Goal: Task Accomplishment & Management: Manage account settings

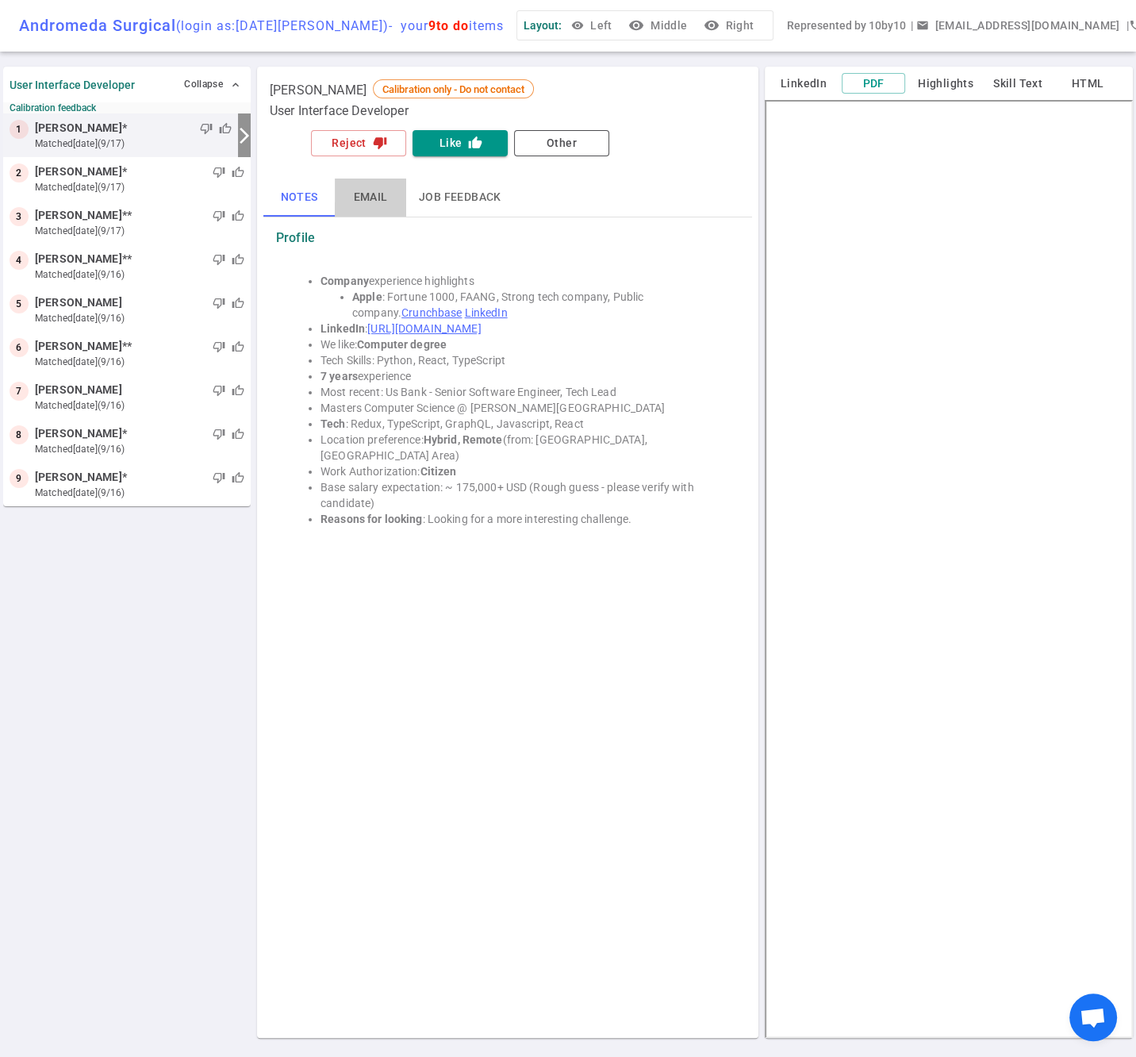
click at [369, 210] on button "Email" at bounding box center [370, 198] width 71 height 38
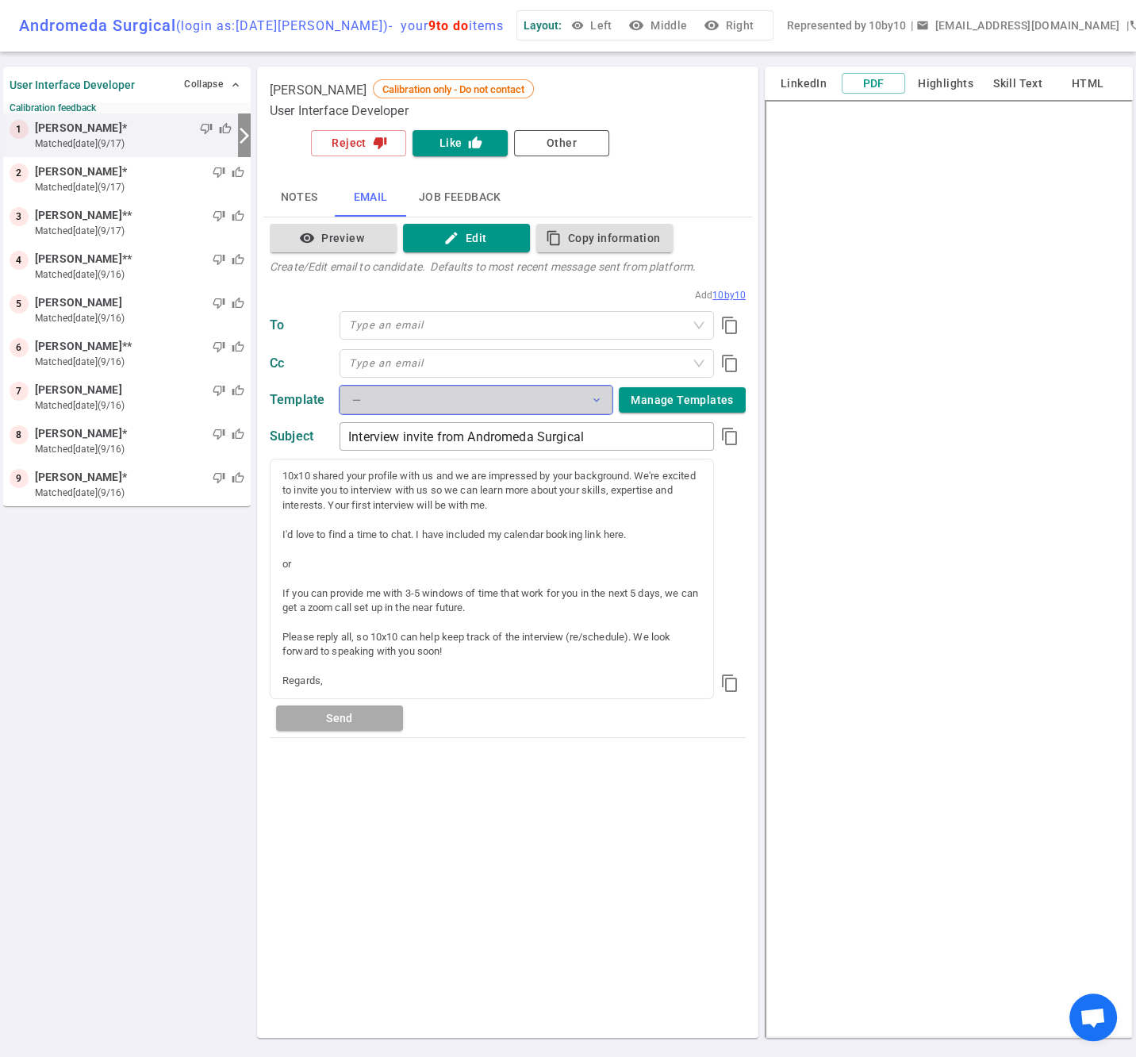
click at [433, 407] on button "— expand_more" at bounding box center [476, 400] width 273 height 29
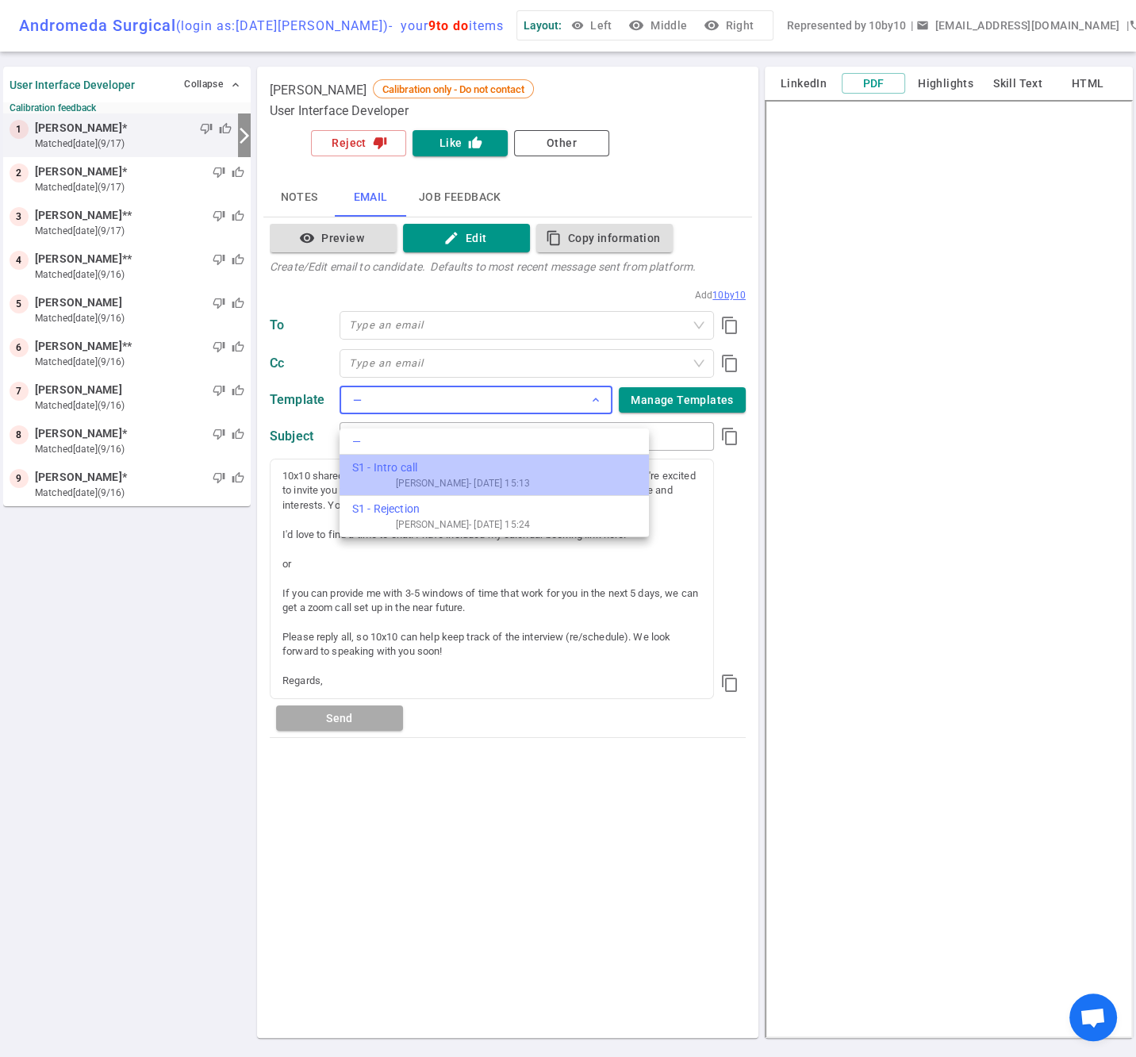
click at [410, 471] on div "S1 - Intro call" at bounding box center [441, 468] width 178 height 17
type input "Andromeda Surgical interview invite"
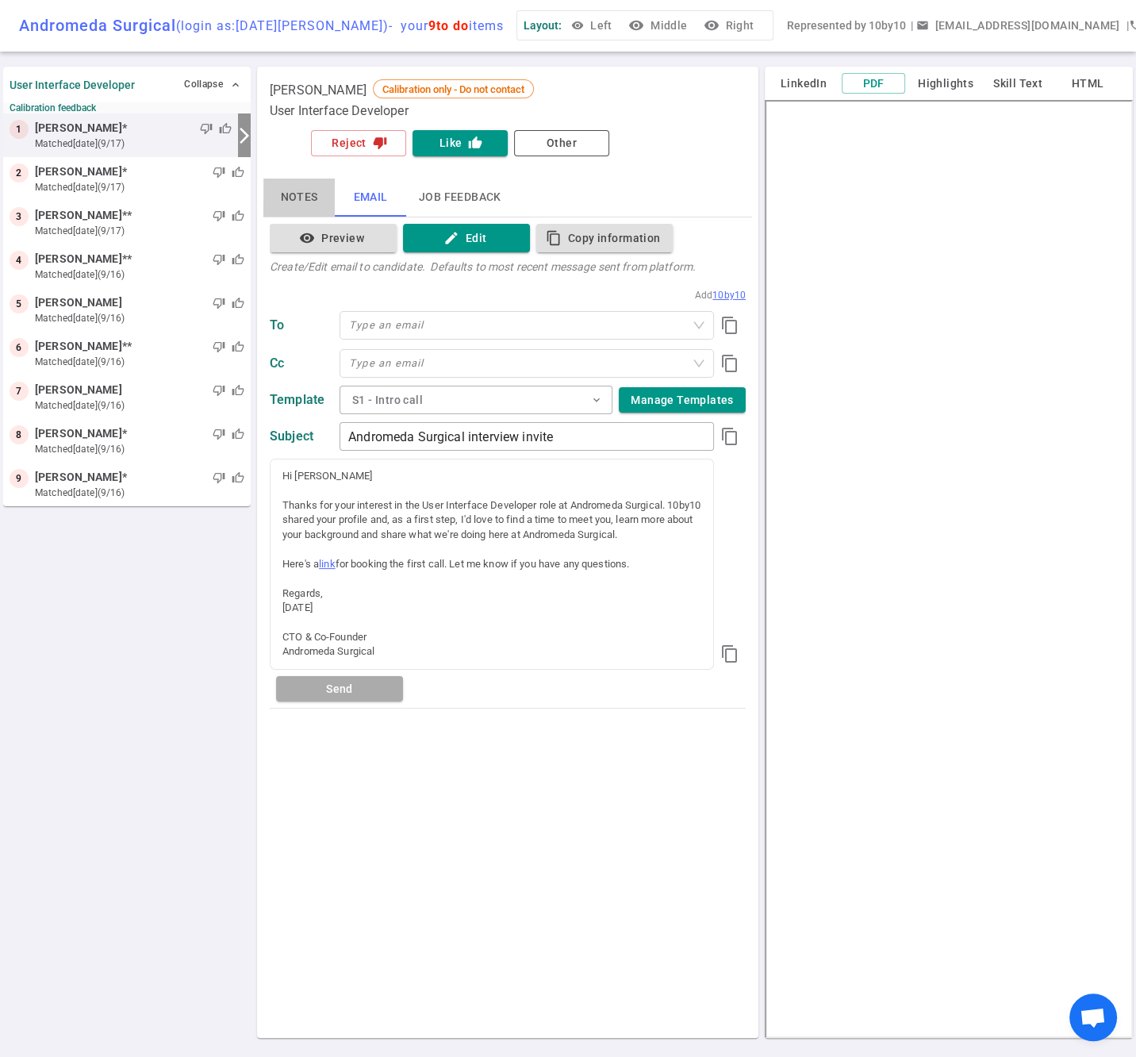
click at [284, 203] on button "Notes" at bounding box center [298, 198] width 71 height 38
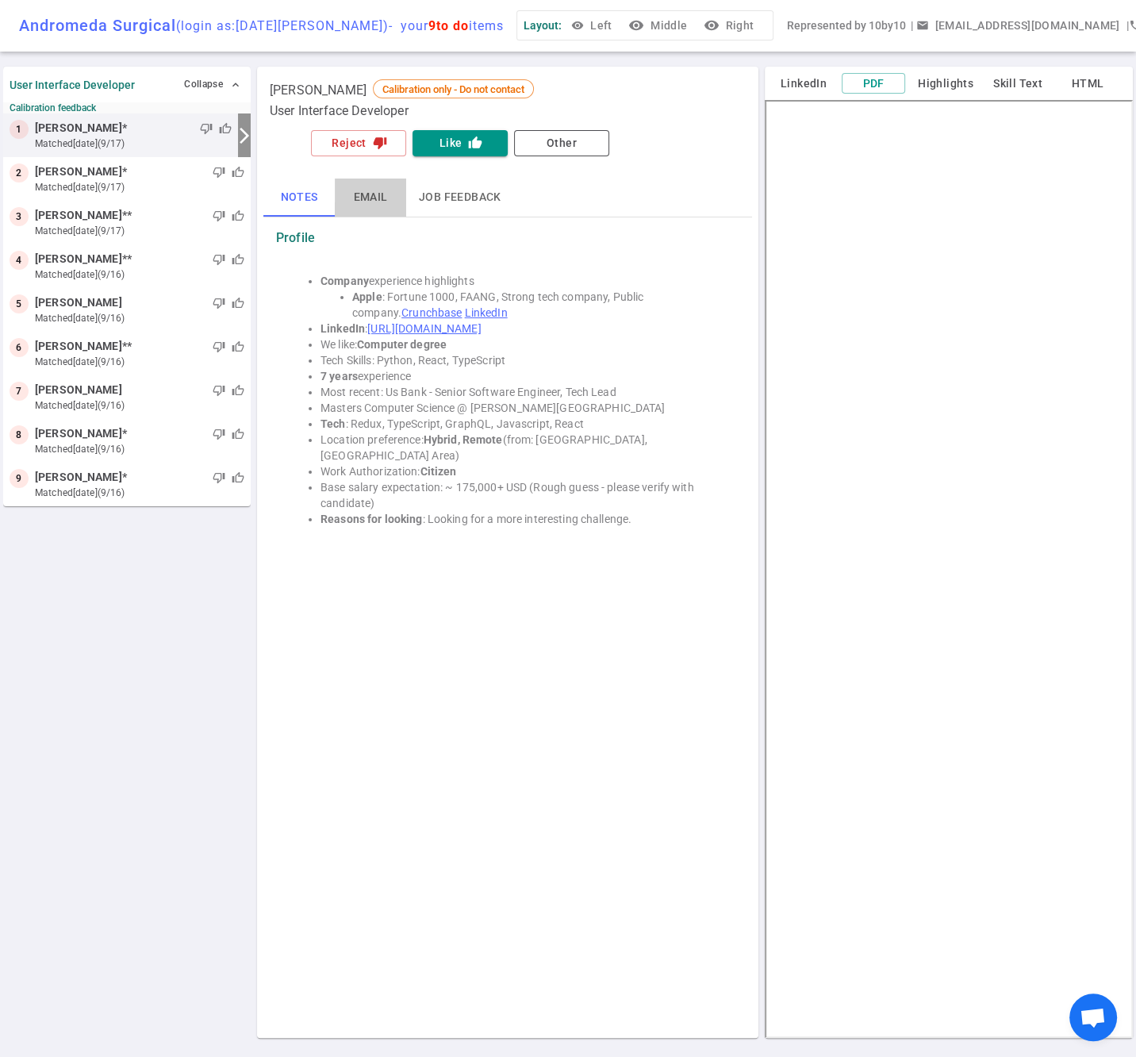
click at [370, 201] on button "Email" at bounding box center [370, 198] width 71 height 38
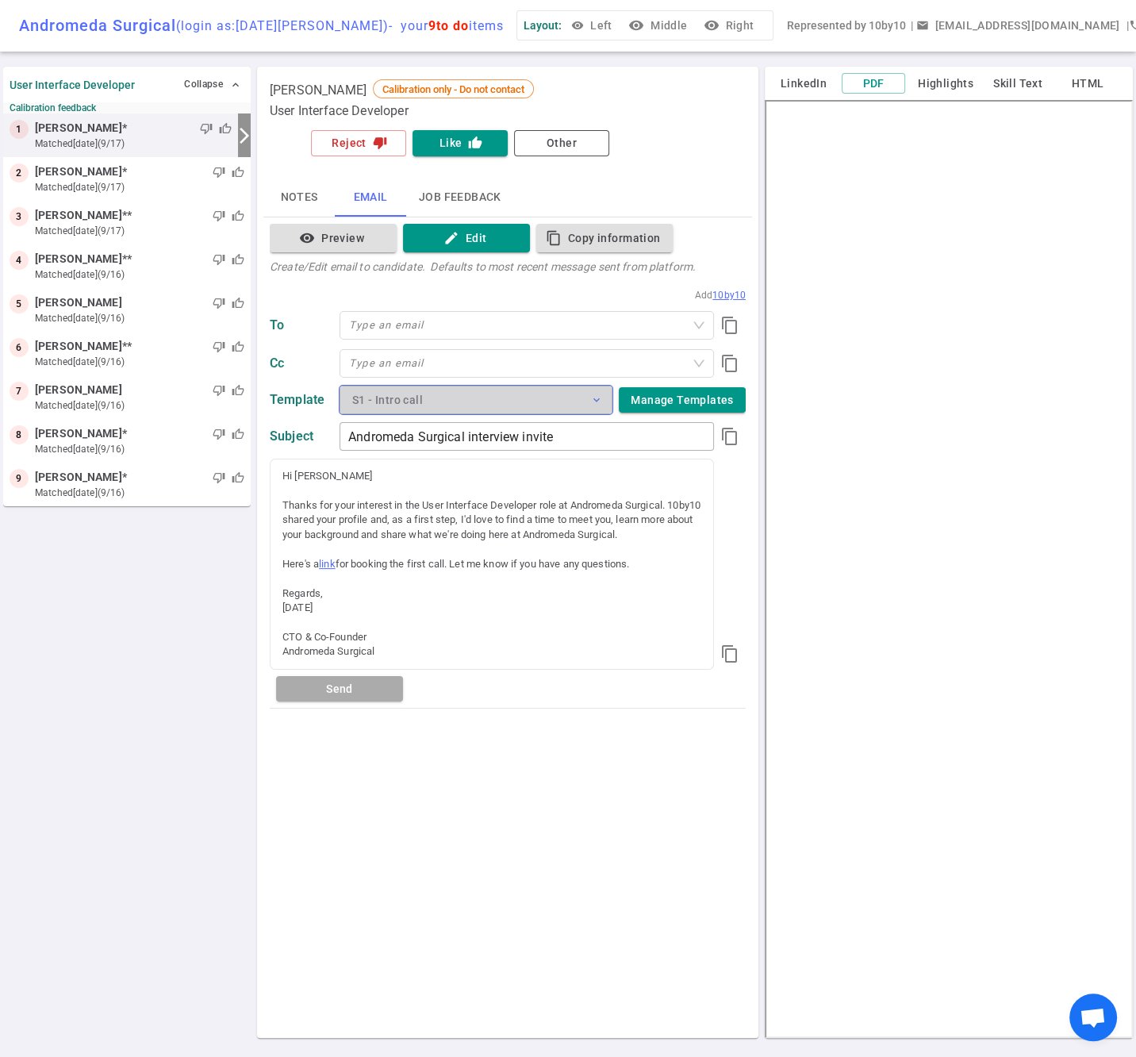
click at [439, 401] on button "S1 - Intro call expand_more" at bounding box center [476, 400] width 273 height 29
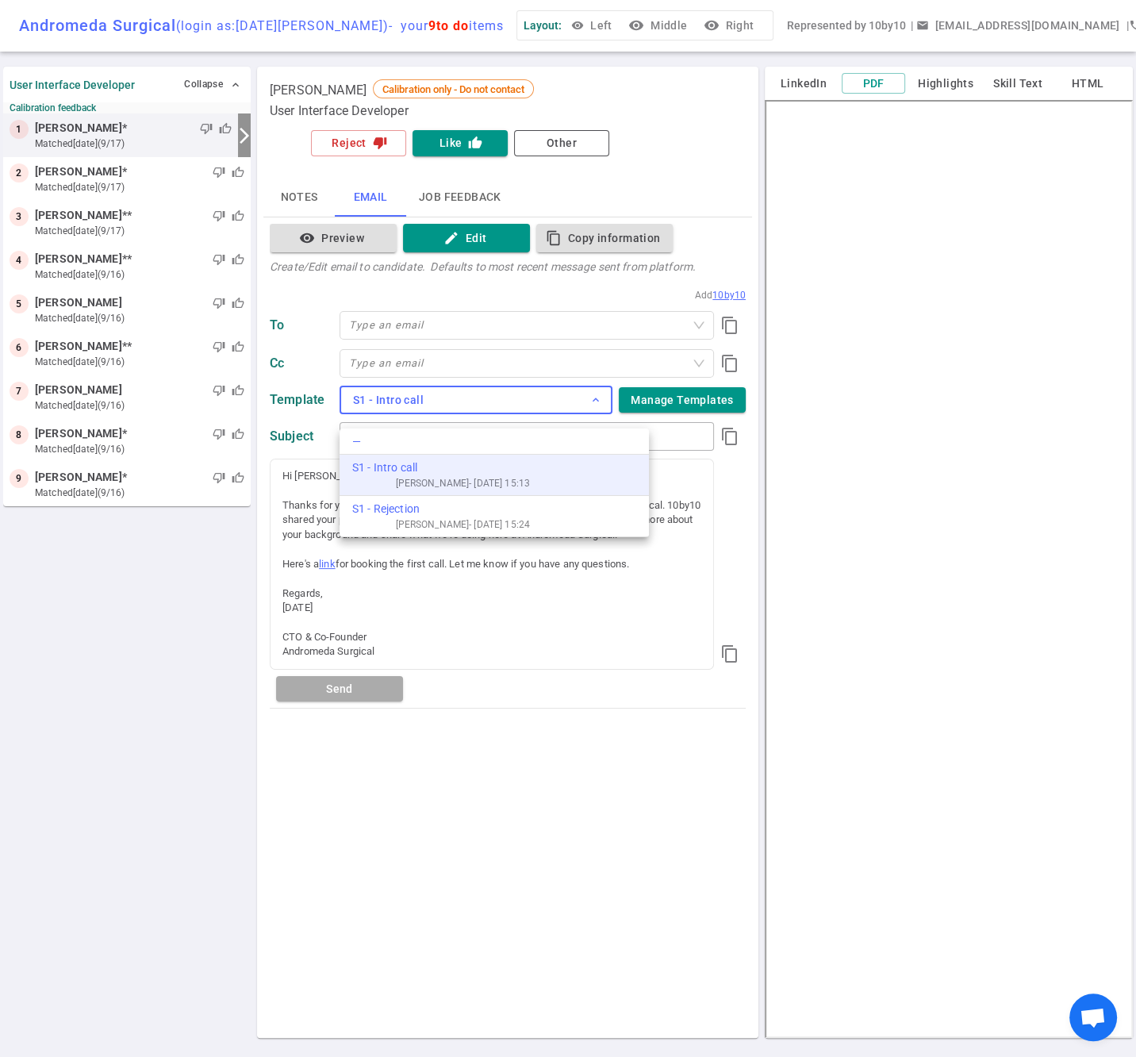
click at [374, 475] on div "S1 - Intro call" at bounding box center [441, 468] width 178 height 17
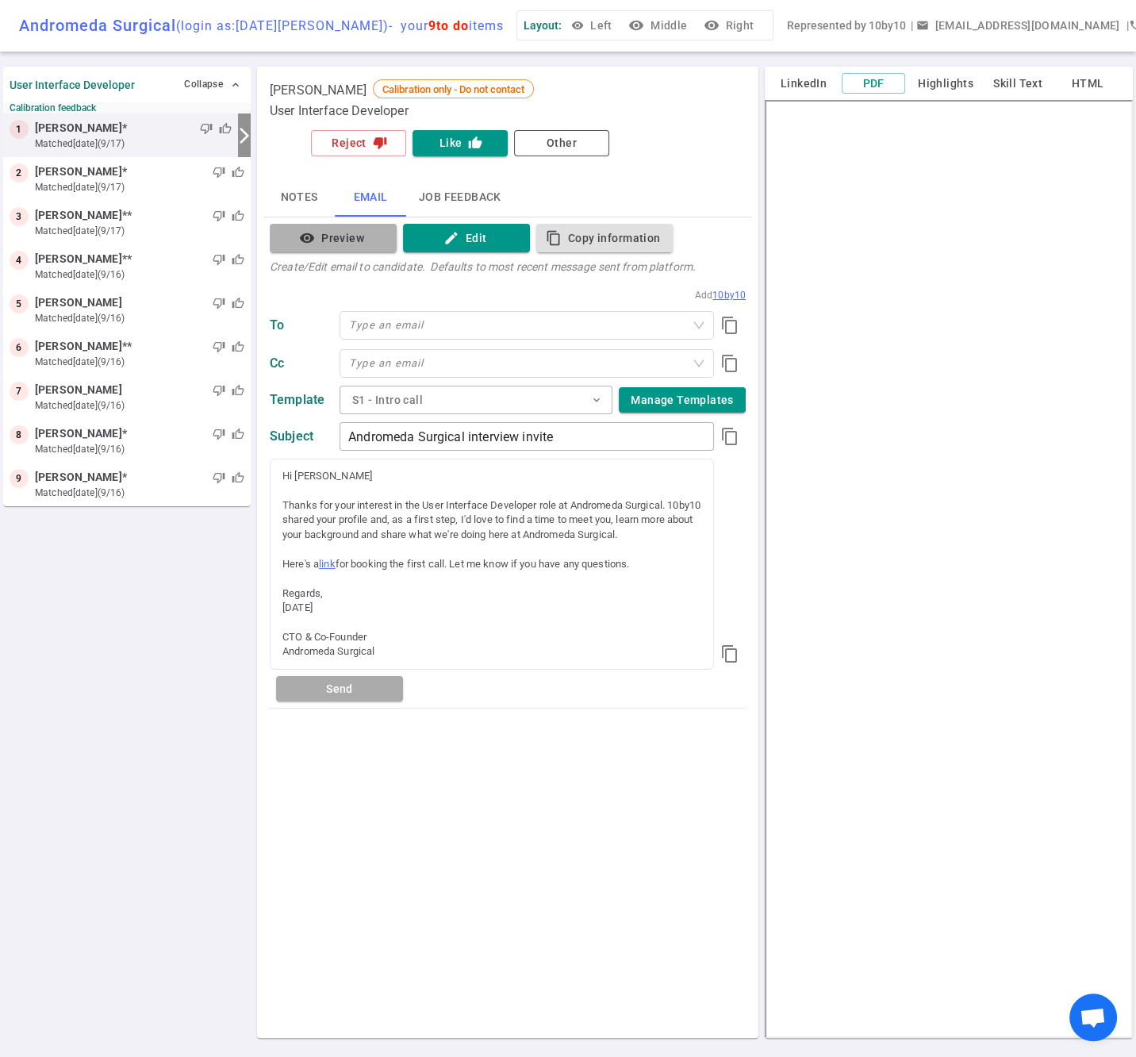
click at [330, 244] on button "visibility Preview" at bounding box center [333, 238] width 127 height 29
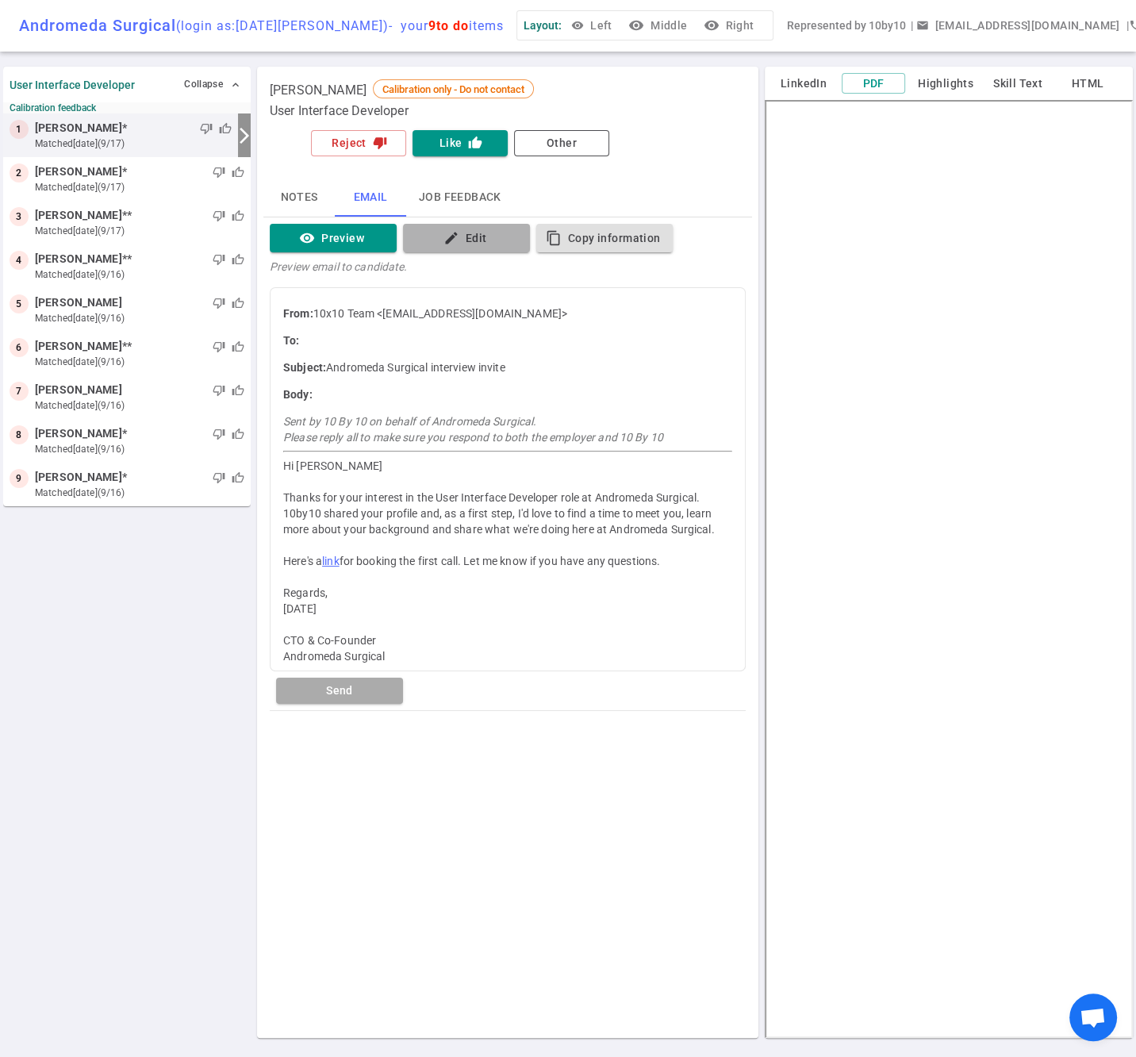
click at [471, 253] on button "edit Edit" at bounding box center [466, 238] width 127 height 29
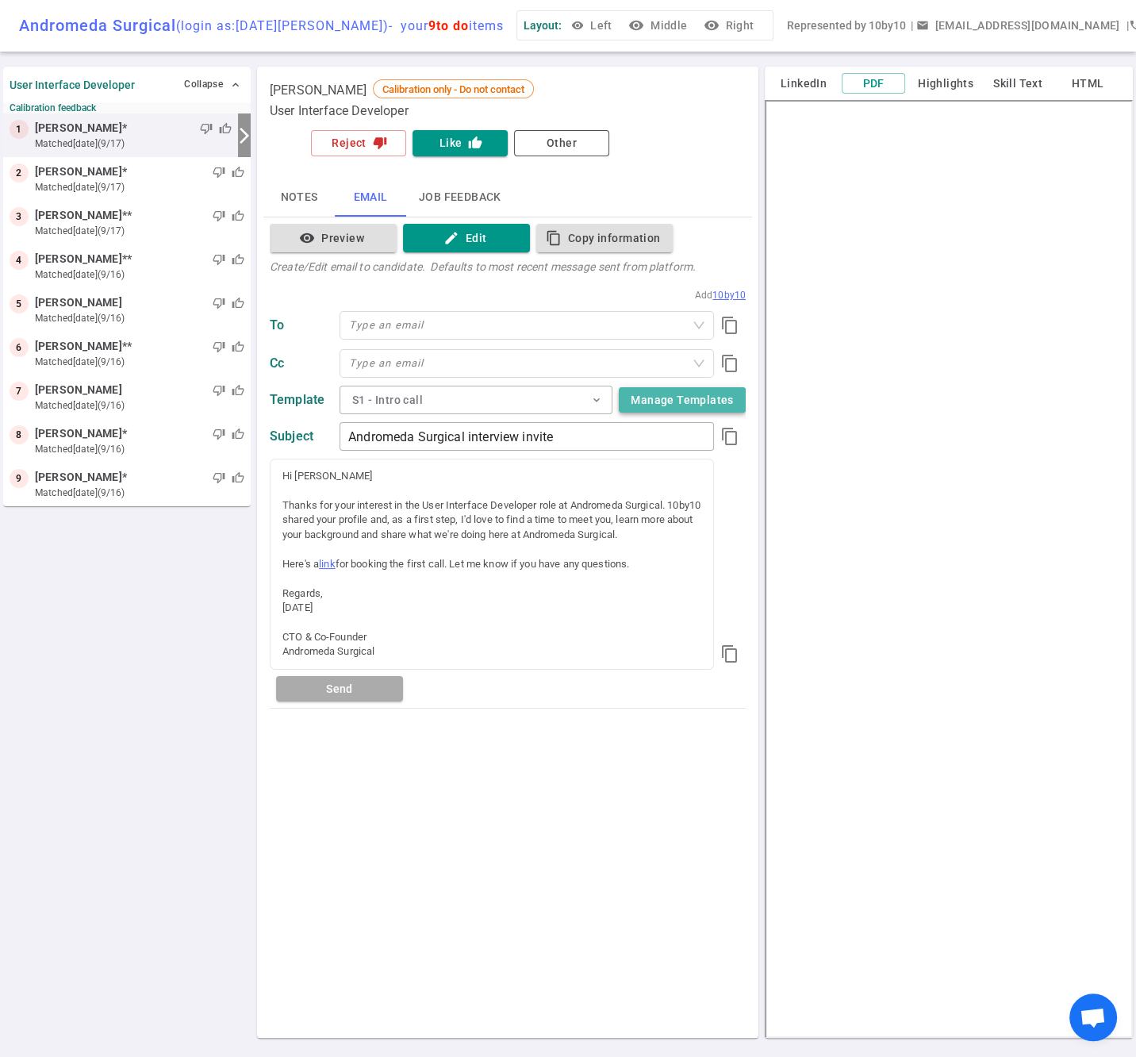
click at [671, 412] on button "Manage Templates" at bounding box center [682, 400] width 127 height 26
click at [448, 411] on button "S1 - Intro call expand_more" at bounding box center [476, 400] width 273 height 29
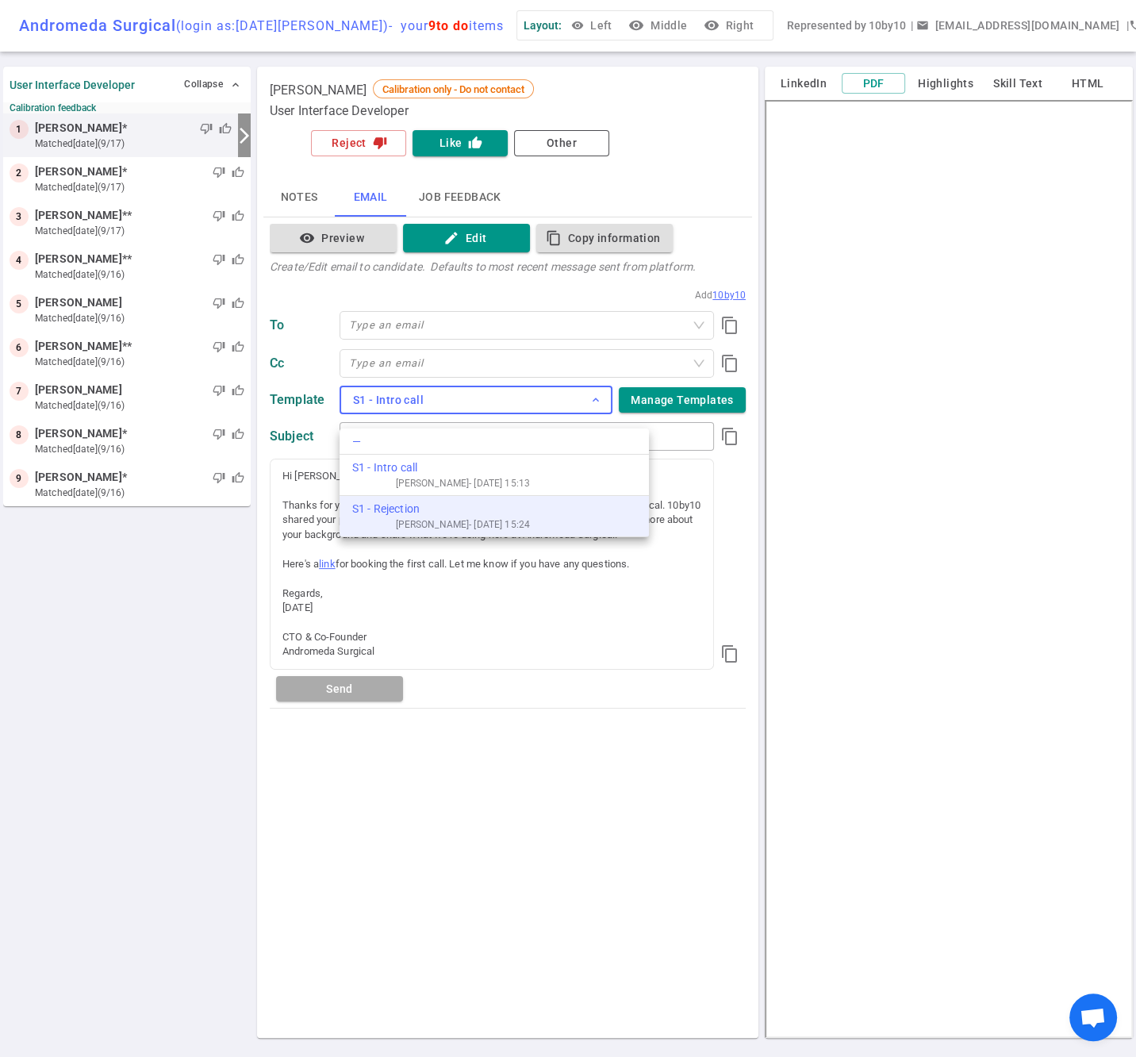
click at [441, 503] on div "S1 - Rejection" at bounding box center [441, 509] width 178 height 17
type input "Andromeda Surgical Application Update"
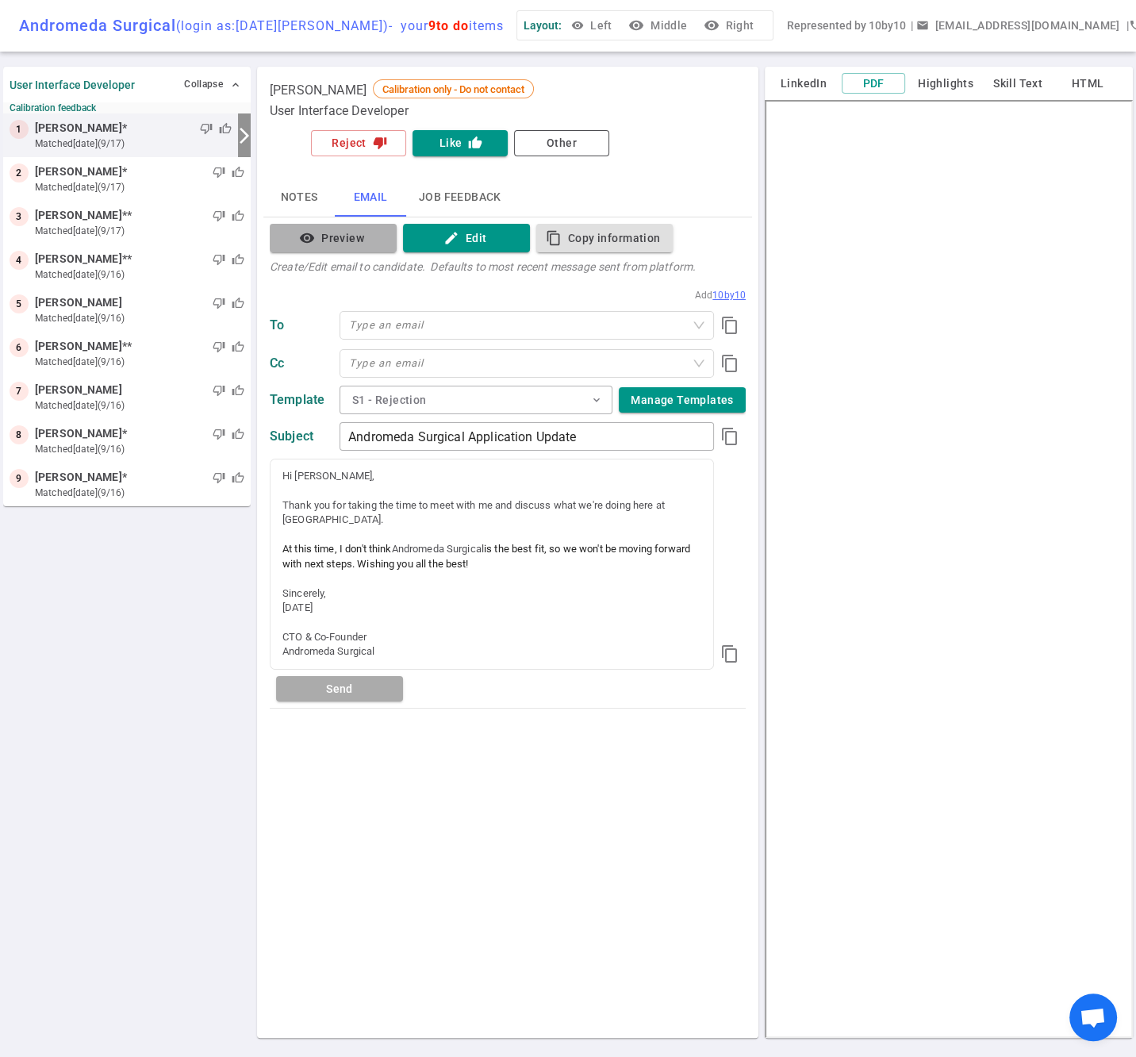
click at [320, 249] on button "visibility Preview" at bounding box center [333, 238] width 127 height 29
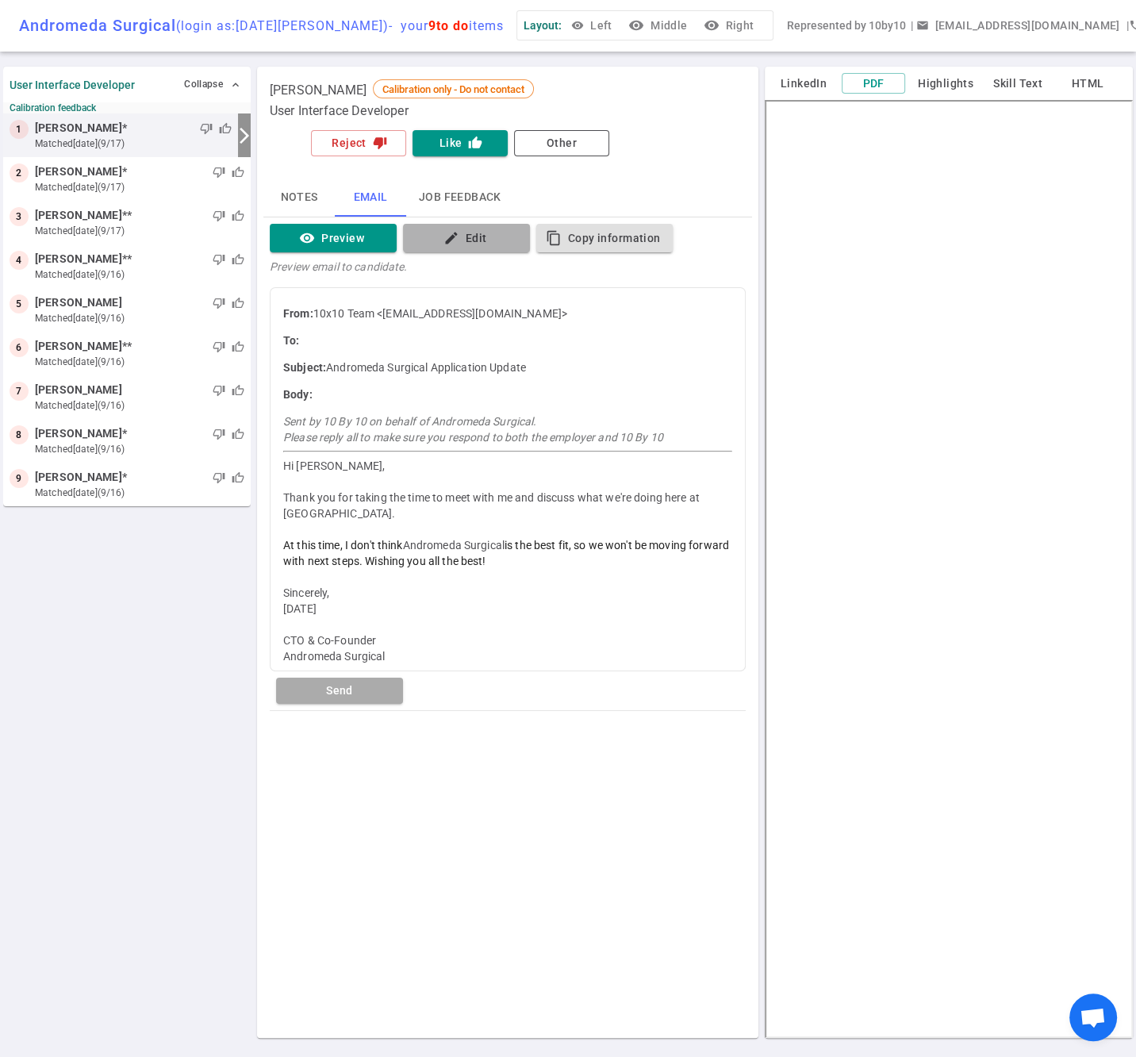
click at [479, 251] on button "edit Edit" at bounding box center [466, 238] width 127 height 29
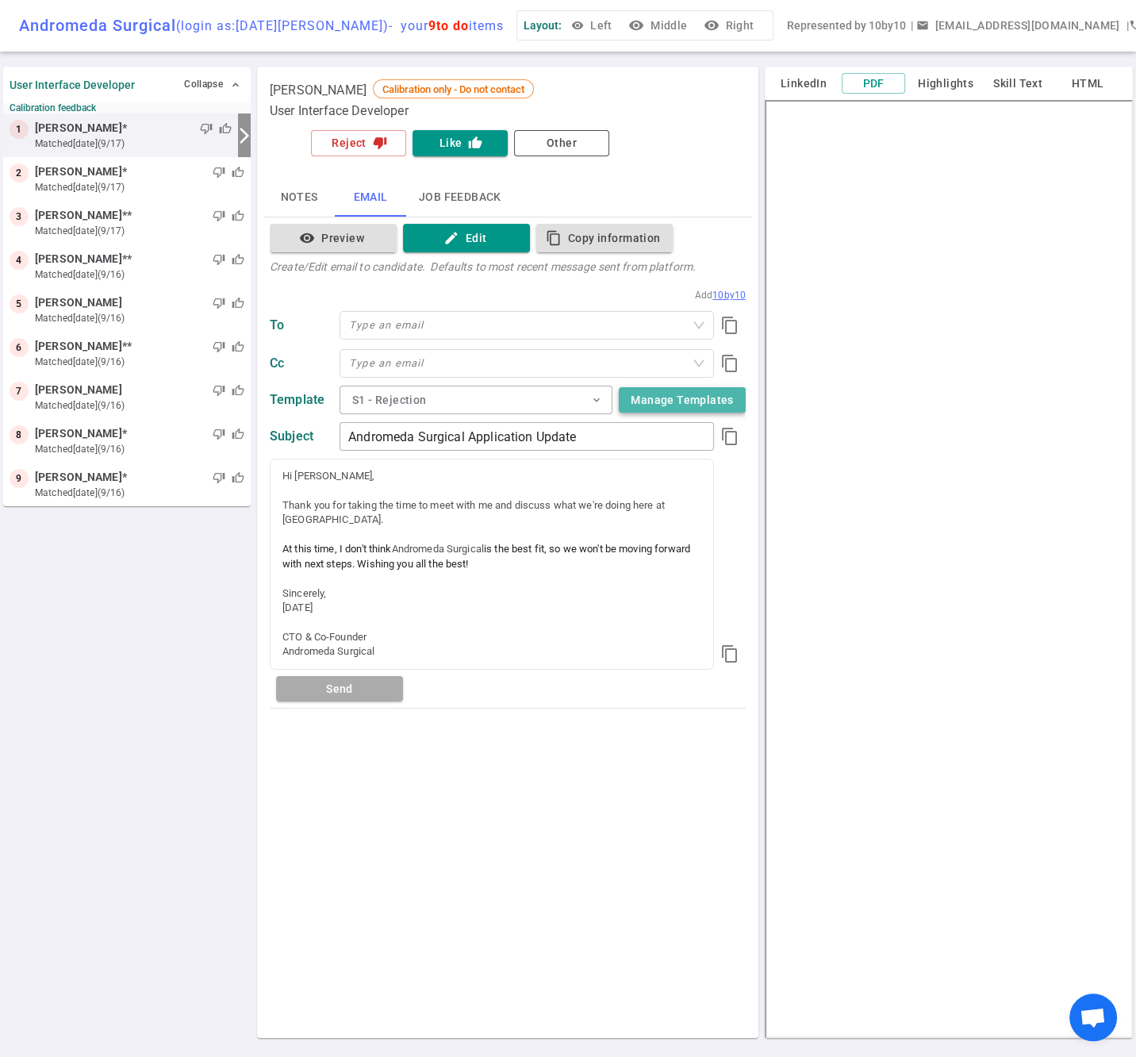
click at [660, 413] on button "Manage Templates" at bounding box center [682, 400] width 127 height 26
click at [111, 852] on div "User Interface Developer Collapse expand_less Calibration feedback 1 Michael Kl…" at bounding box center [127, 552] width 248 height 978
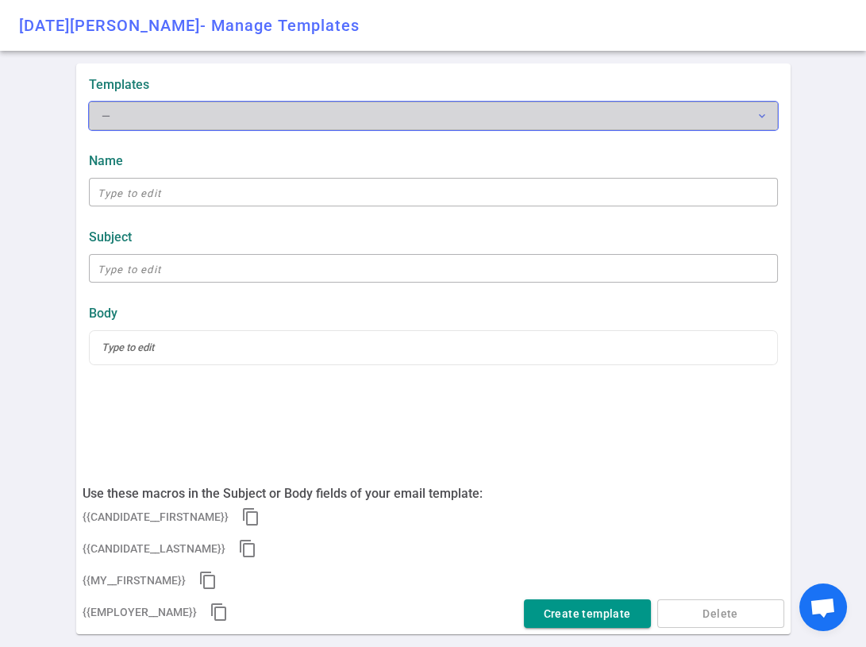
click at [252, 118] on button "— expand_more" at bounding box center [433, 116] width 689 height 29
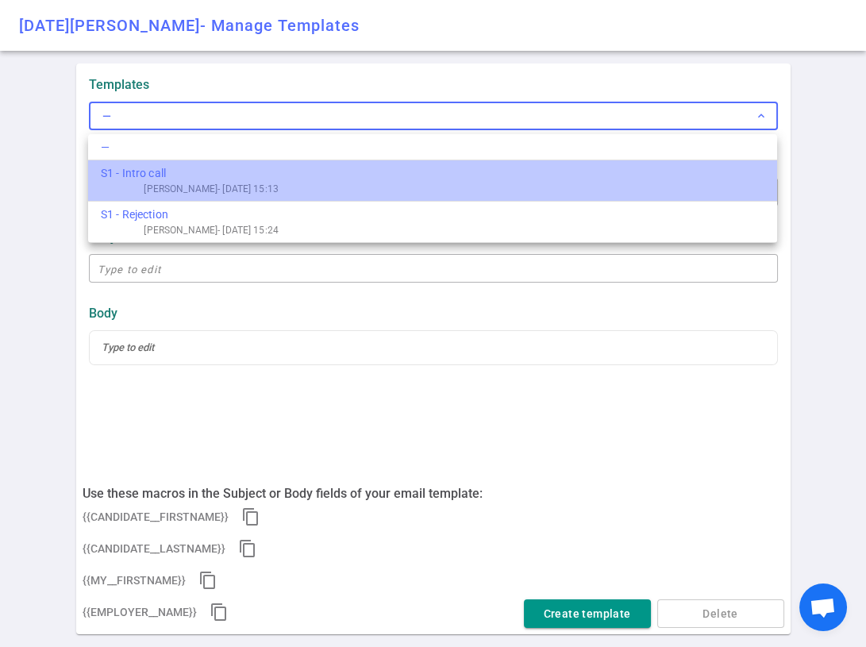
click at [200, 182] on div "Bob Bartruff - 25/09/18 15:13" at bounding box center [190, 189] width 178 height 14
type input "S1 - Intro call"
type input "{{EMPLOYER__NAME}} interview invite"
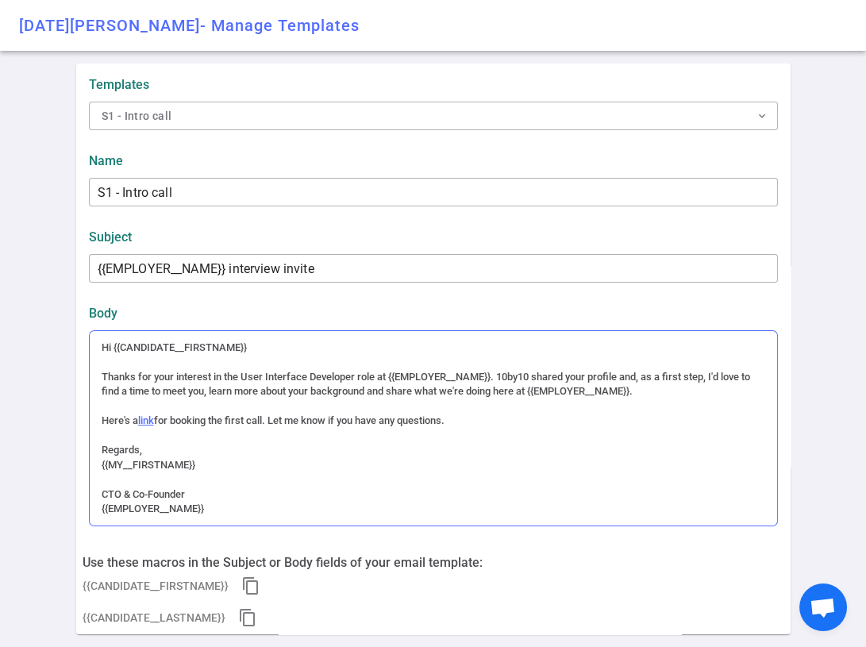
click at [216, 394] on div "Hi {{CANDIDATE__FIRSTNAME}} Thanks for your interest in the User Interface Deve…" at bounding box center [433, 428] width 687 height 194
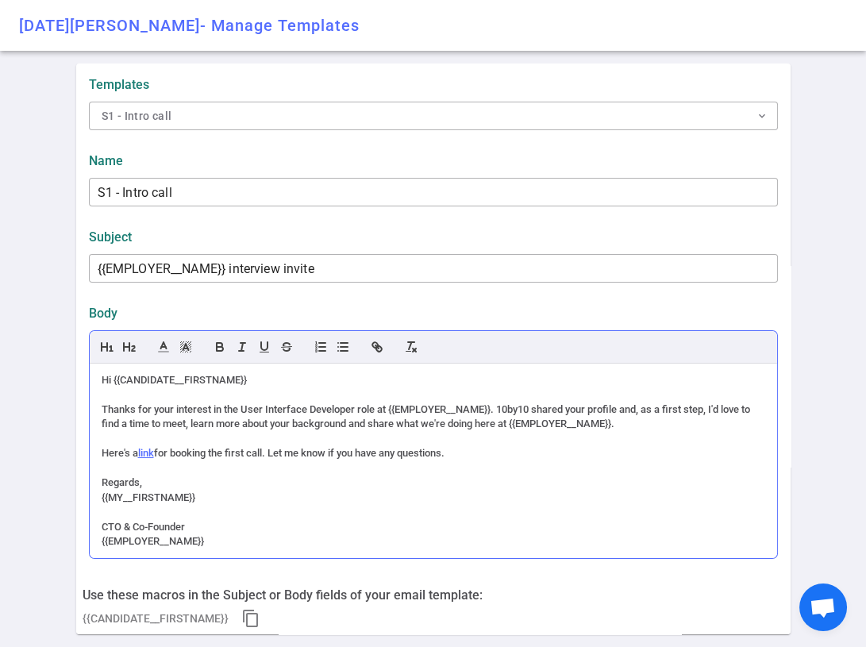
click at [501, 453] on div "Here's a link for booking the first call. Let me know if you have any questions." at bounding box center [433, 453] width 663 height 14
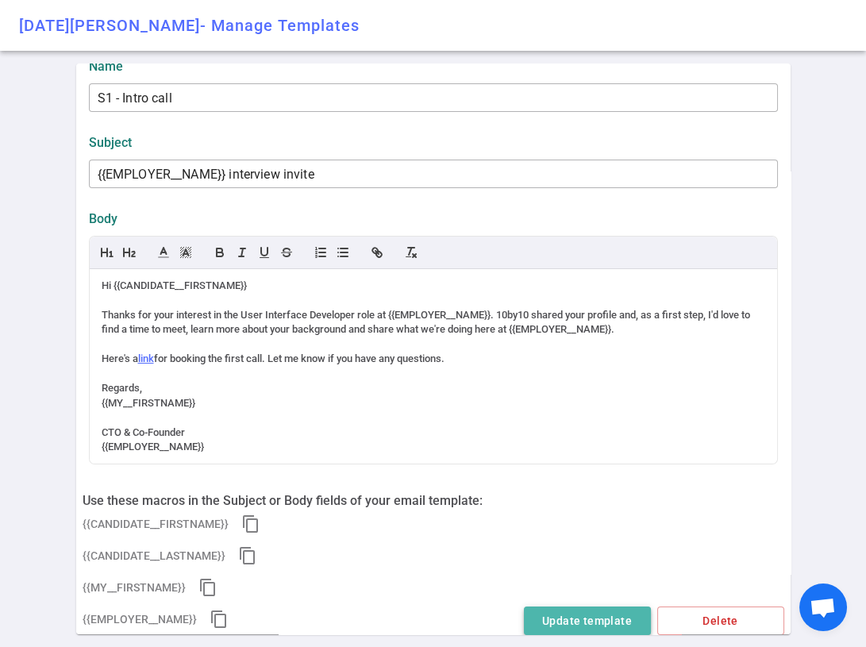
click at [560, 621] on button "Update template" at bounding box center [587, 620] width 127 height 29
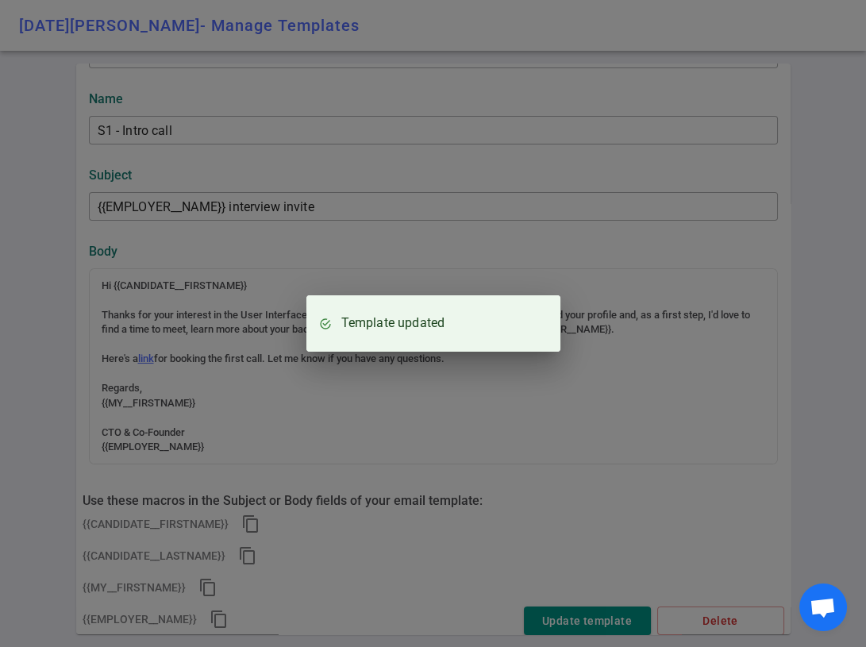
click at [525, 490] on div "Template updated" at bounding box center [433, 323] width 866 height 647
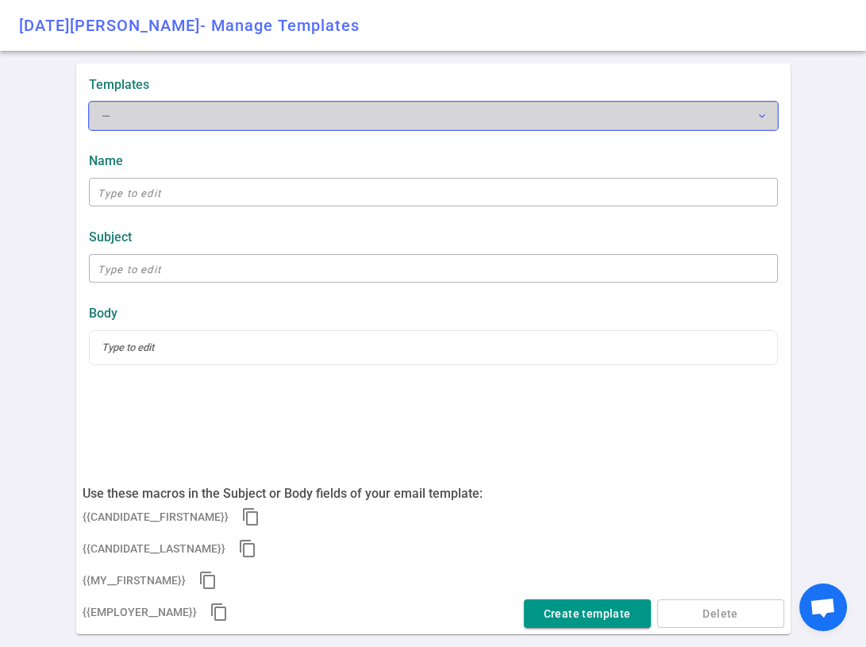
click at [164, 119] on button "— expand_more" at bounding box center [433, 116] width 689 height 29
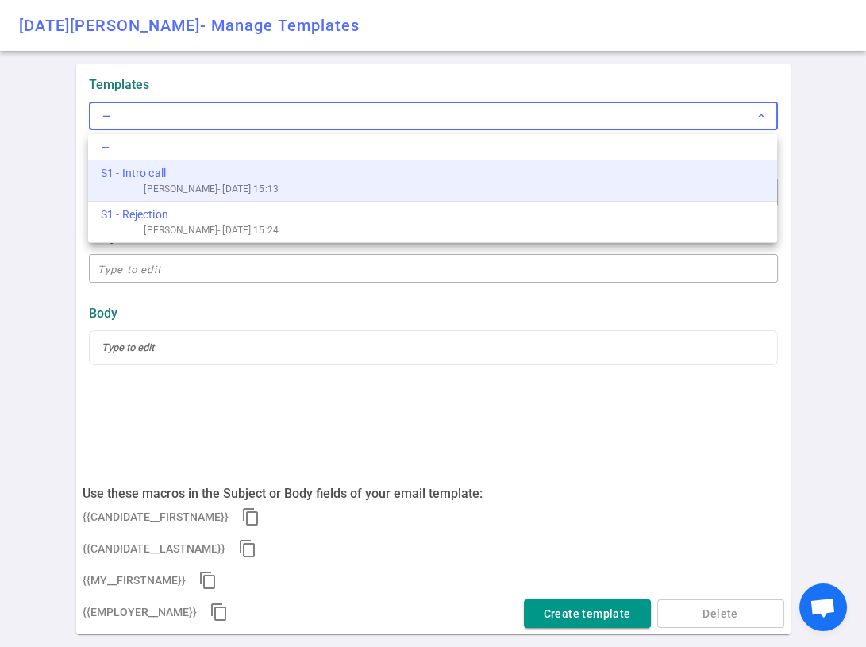
click at [170, 171] on div "S1 - Intro call" at bounding box center [190, 173] width 178 height 17
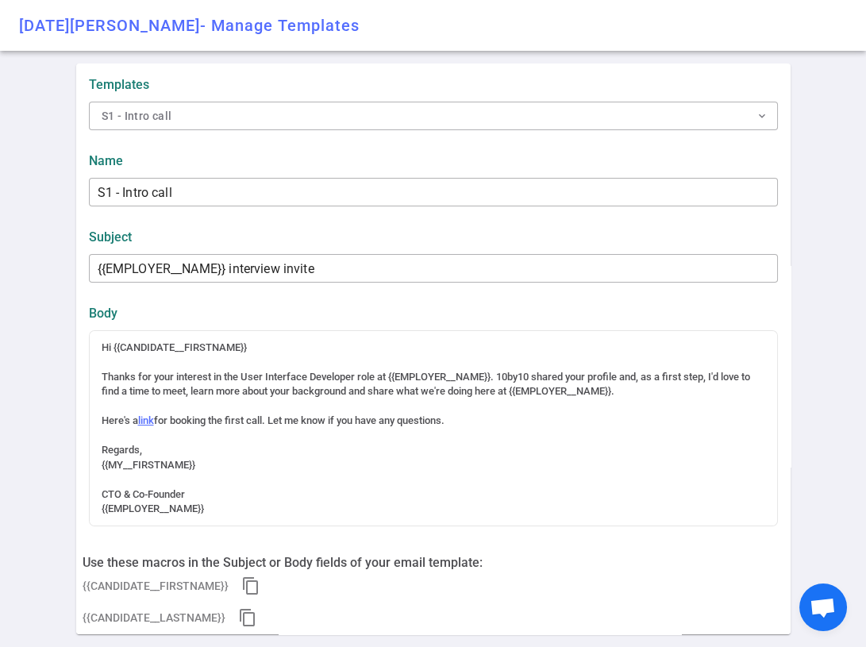
type input "S1 - Intro call"
type input "{{EMPLOYER__NAME}} interview invite"
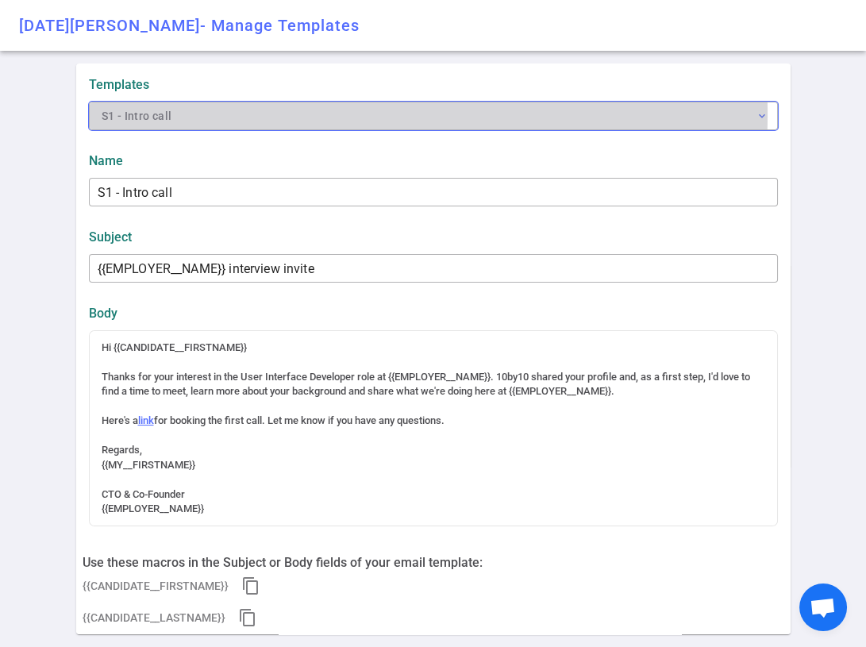
click at [183, 113] on button "S1 - Intro call expand_more" at bounding box center [433, 116] width 689 height 29
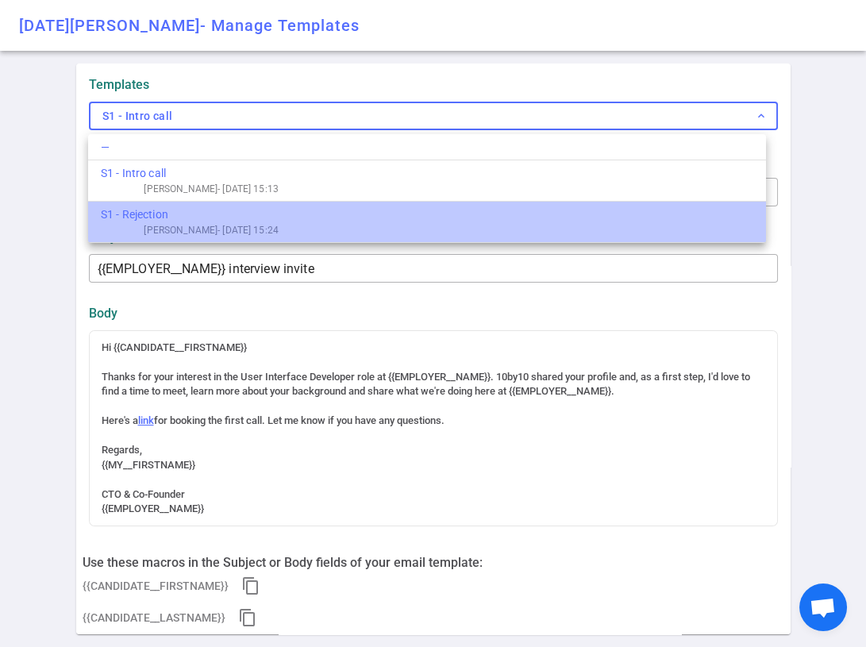
click at [191, 227] on div "Bob Bartruff - 25/09/18 15:24" at bounding box center [190, 230] width 178 height 14
type input "S1 - Rejection"
type input "{{EMPLOYER__NAME}} Application Update"
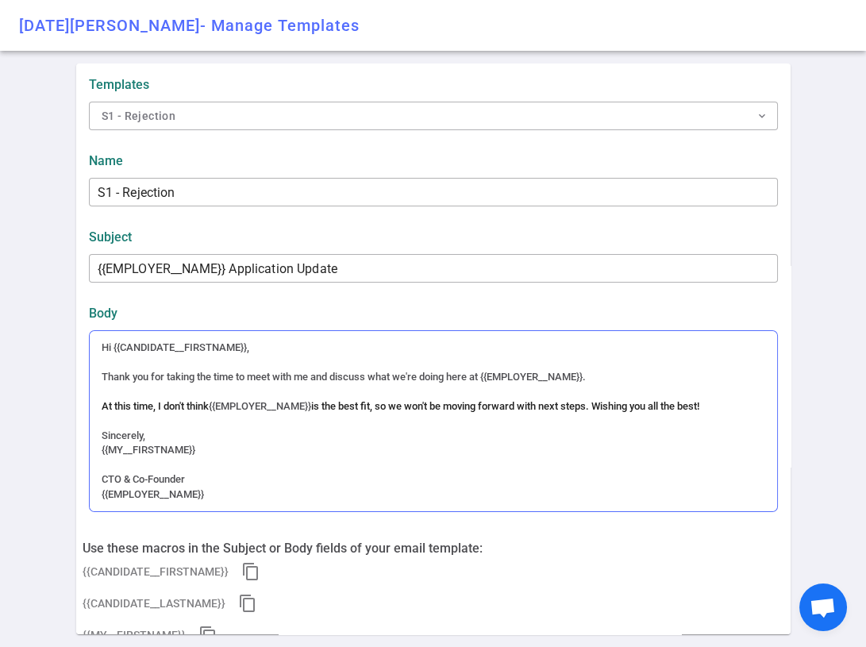
scroll to position [48, 0]
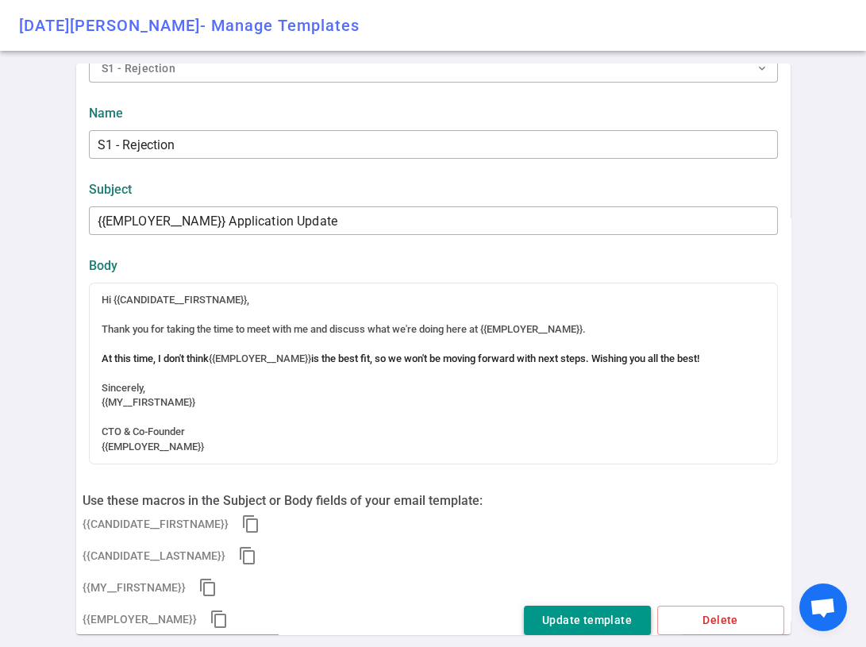
click at [578, 624] on button "Update template" at bounding box center [587, 620] width 127 height 29
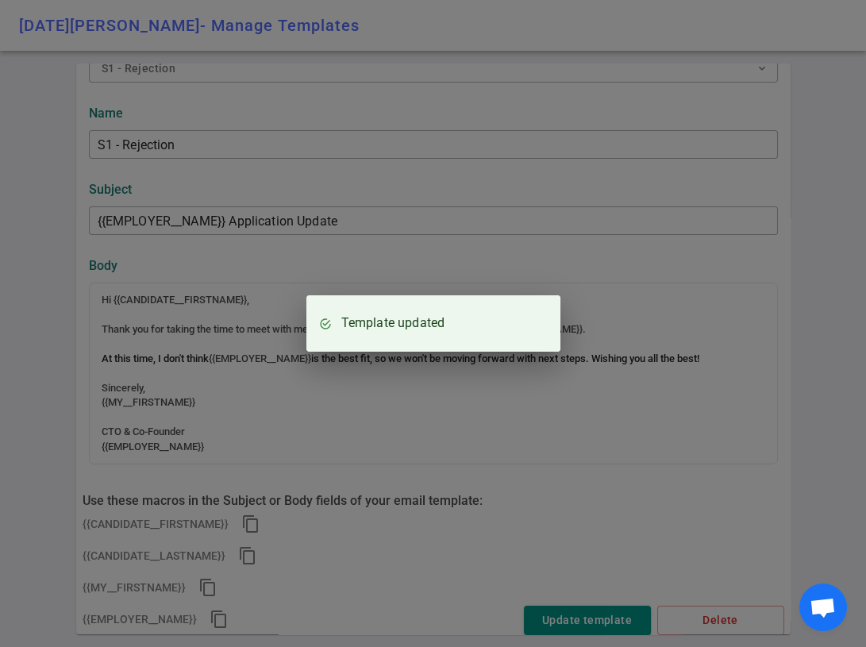
click at [409, 431] on div "Template updated" at bounding box center [433, 323] width 866 height 647
